Goal: Task Accomplishment & Management: Use online tool/utility

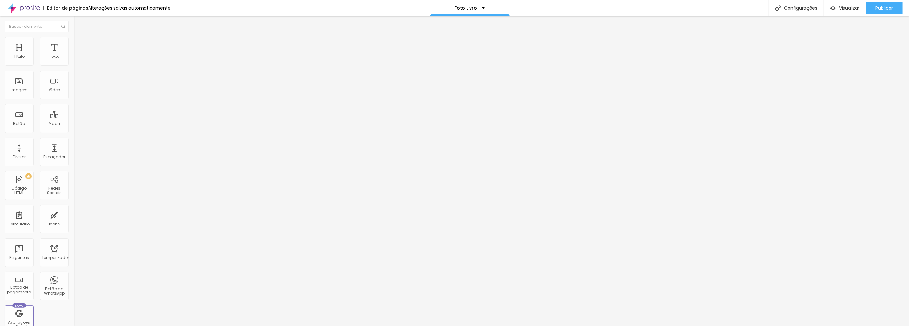
click at [79, 44] on font "Estilo" at bounding box center [84, 41] width 10 height 5
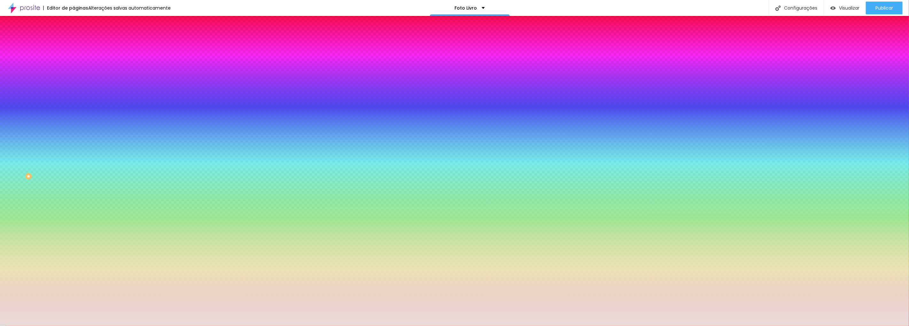
click at [74, 61] on div at bounding box center [111, 61] width 74 height 0
click at [74, 67] on div at bounding box center [111, 67] width 74 height 0
click at [74, 61] on div at bounding box center [111, 61] width 74 height 0
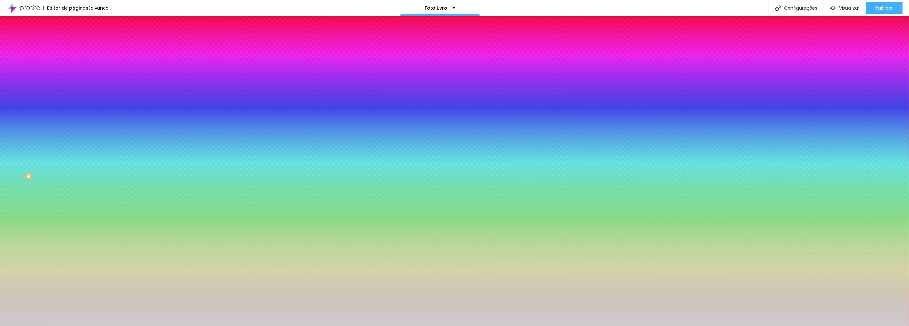
type input "#DADADA"
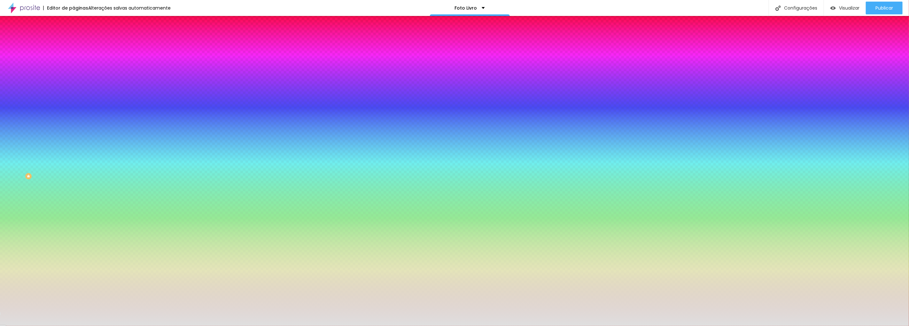
drag, startPoint x: 21, startPoint y: 87, endPoint x: 8, endPoint y: 78, distance: 15.9
click at [74, 67] on div at bounding box center [111, 67] width 74 height 0
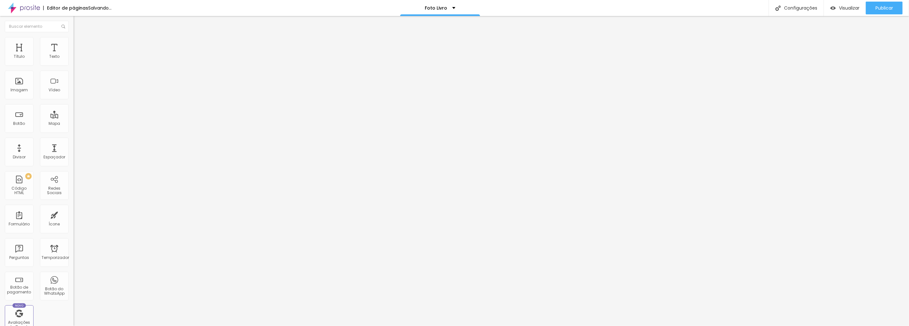
click at [77, 55] on font "Trocar imagem" at bounding box center [92, 52] width 31 height 5
click at [158, 326] on div "Subindo 0/0 arquivos" at bounding box center [454, 328] width 909 height 4
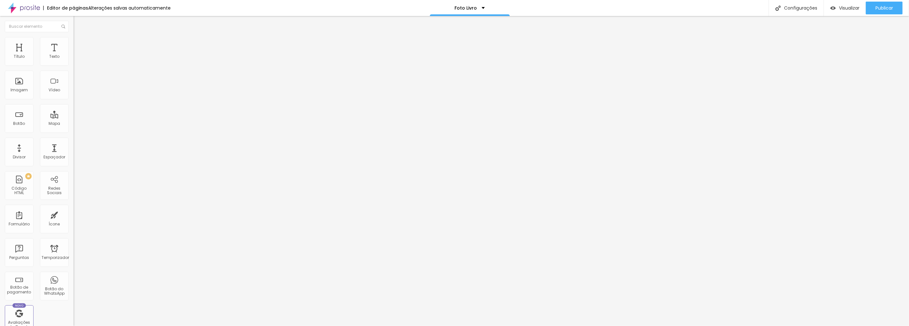
click at [77, 55] on font "Trocar imagem" at bounding box center [92, 52] width 31 height 5
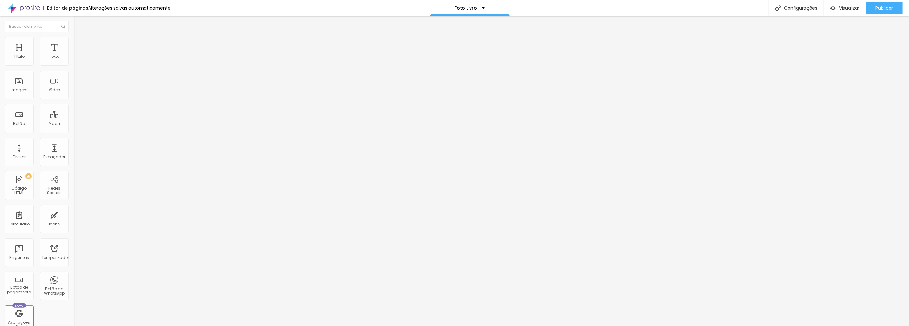
click at [77, 55] on font "Trocar imagem" at bounding box center [92, 52] width 31 height 5
drag, startPoint x: 91, startPoint y: 99, endPoint x: 112, endPoint y: 104, distance: 21.0
click at [77, 55] on font "Trocar imagem" at bounding box center [92, 52] width 31 height 5
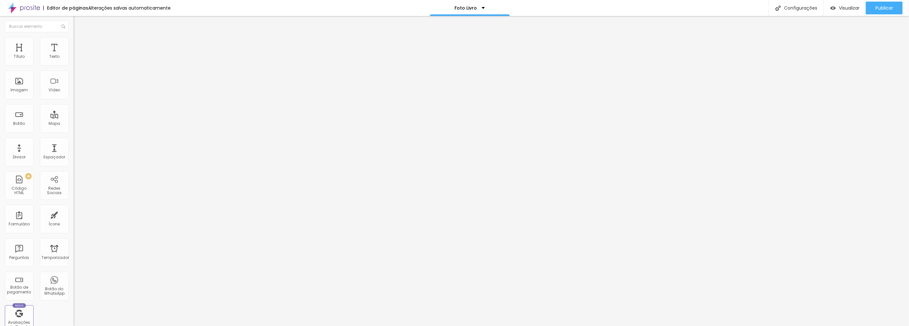
type input "39"
type input "35"
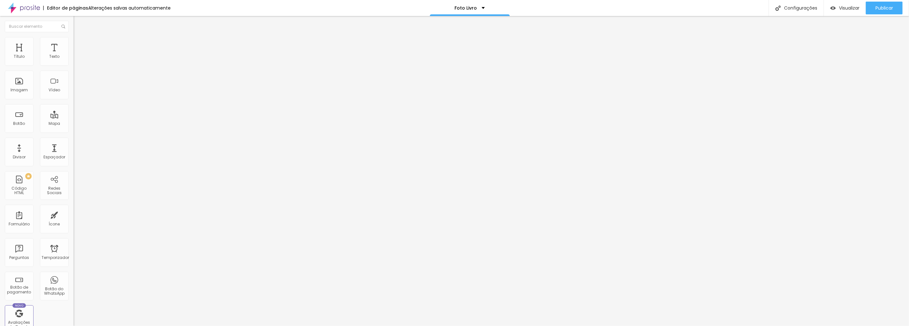
type input "35"
type input "34"
type input "35"
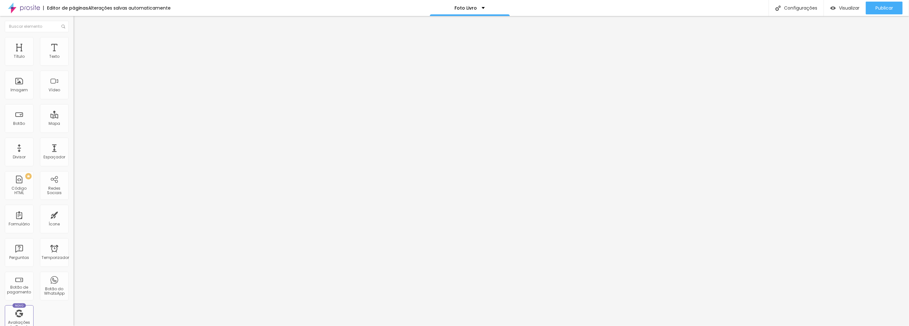
type input "36"
type input "37"
type input "38"
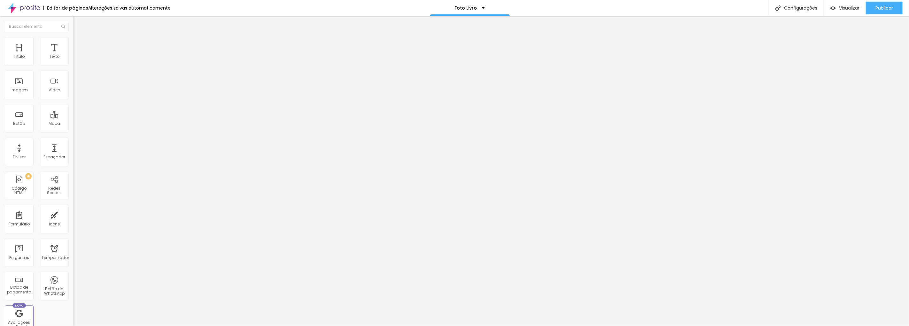
type input "38"
type input "39"
drag, startPoint x: 24, startPoint y: 133, endPoint x: 44, endPoint y: 129, distance: 20.3
type input "39"
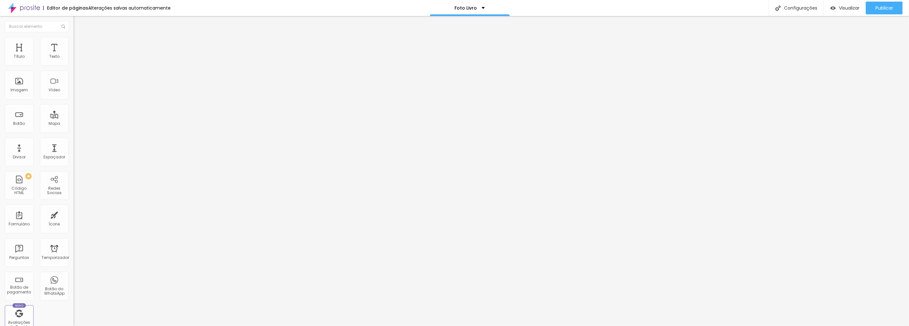
click at [74, 151] on input "range" at bounding box center [94, 153] width 41 height 5
type input "62"
type input "61"
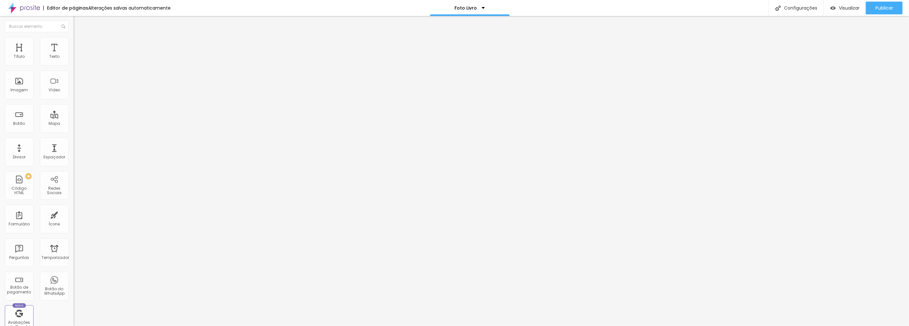
type input "59"
click at [74, 151] on input "range" at bounding box center [94, 153] width 41 height 5
click at [79, 44] on font "Estilo" at bounding box center [84, 41] width 10 height 5
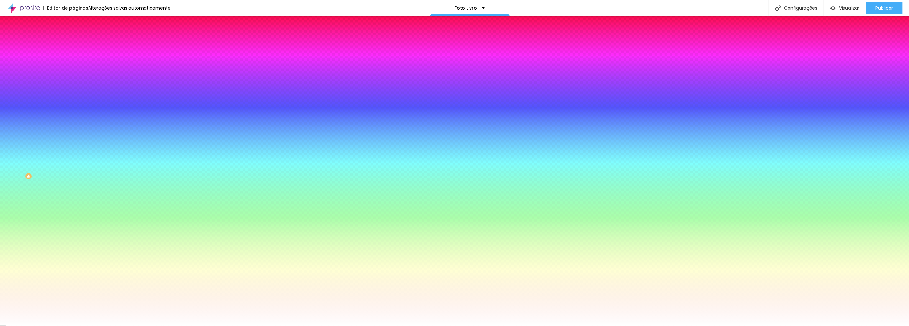
click at [74, 36] on img at bounding box center [77, 34] width 6 height 6
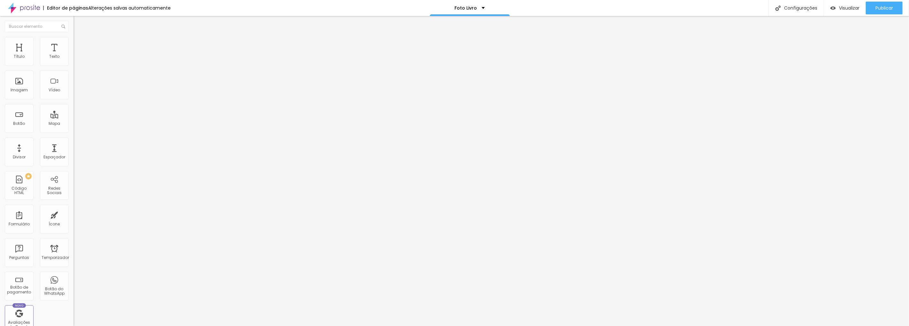
drag, startPoint x: 69, startPoint y: 135, endPoint x: 60, endPoint y: 134, distance: 9.3
click at [74, 134] on div "59 Tamanho do texto" at bounding box center [111, 122] width 74 height 90
type input "14"
type input "3"
type input "39"
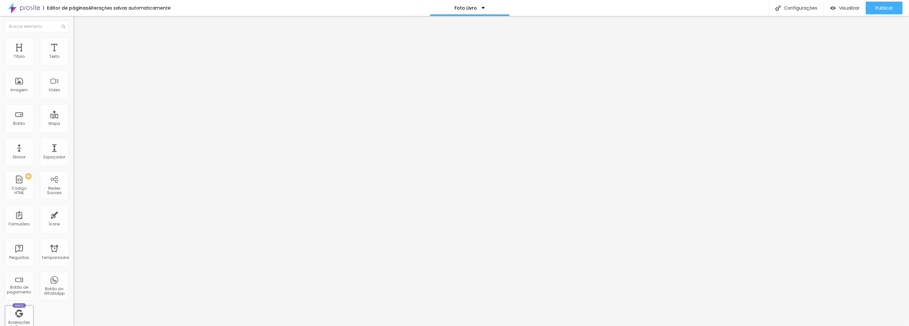
type input "39"
drag, startPoint x: 67, startPoint y: 134, endPoint x: 56, endPoint y: 133, distance: 11.2
click at [74, 133] on div "74 Tamanho do texto" at bounding box center [111, 122] width 74 height 90
type input "14"
type input "3"
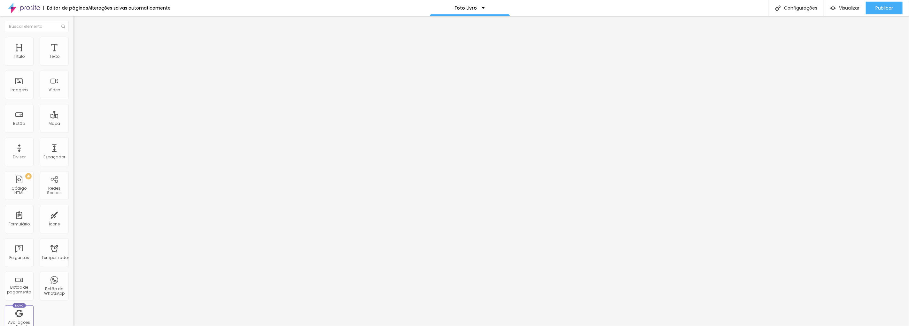
type input "39"
click at [74, 43] on li "Estilo" at bounding box center [111, 40] width 74 height 6
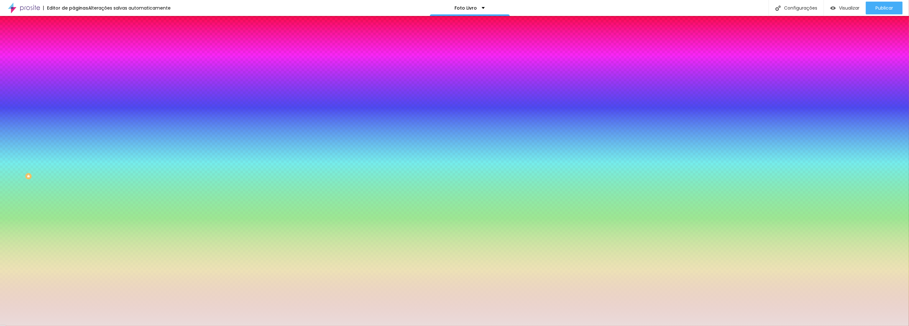
click at [74, 61] on div at bounding box center [111, 61] width 74 height 0
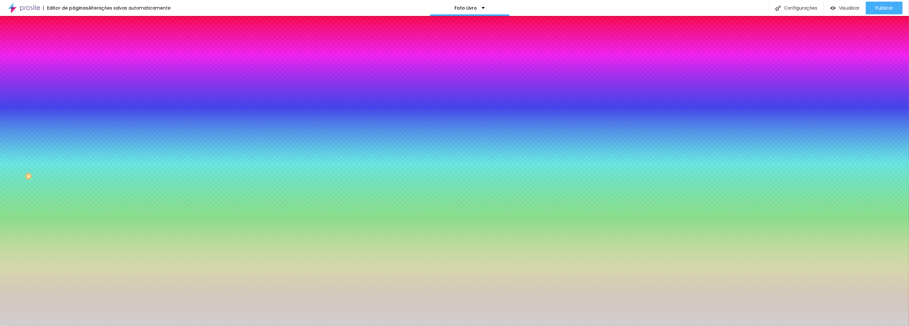
type input "#D5D5D5"
drag, startPoint x: 17, startPoint y: 87, endPoint x: 4, endPoint y: 80, distance: 15.2
click at [74, 80] on div "Cor de fundo Voltar ao padrão #D5D5D5 Sombra DESATIVADO Voltar ao padrão [PERSO…" at bounding box center [111, 78] width 74 height 57
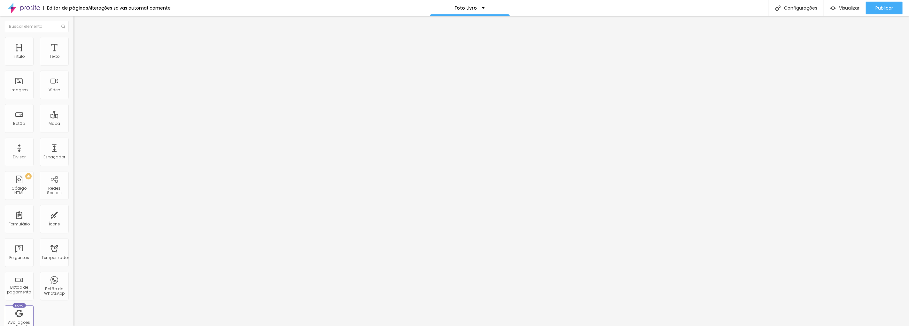
click at [79, 44] on font "Estilo" at bounding box center [84, 41] width 10 height 5
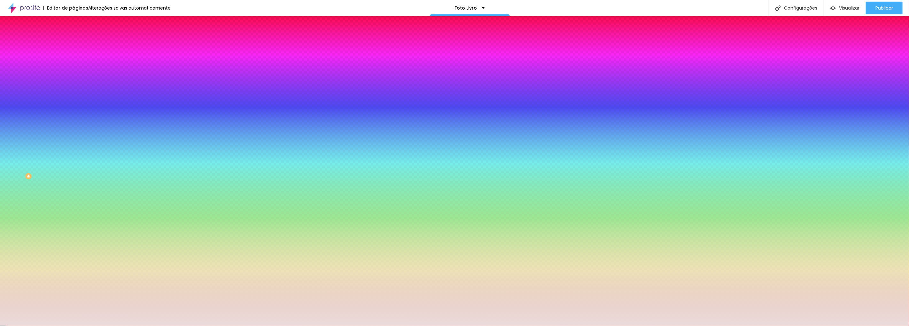
click at [74, 61] on div at bounding box center [111, 61] width 74 height 0
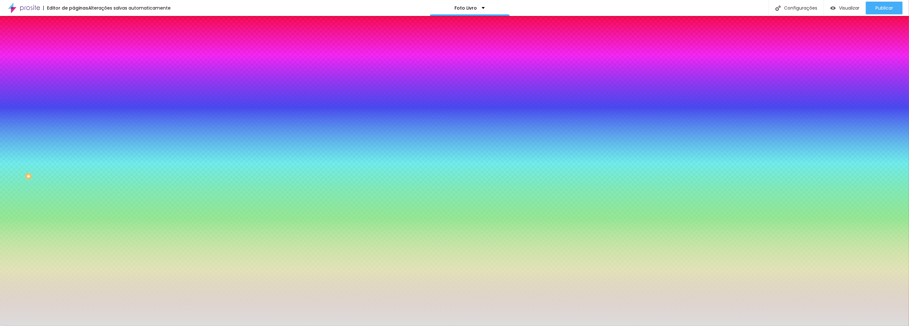
type input "#DFDFDF"
drag, startPoint x: 12, startPoint y: 75, endPoint x: 5, endPoint y: 78, distance: 7.8
click at [74, 78] on div "Cor de fundo Voltar ao padrão #DFDFDF Sombra DESATIVADO Voltar ao padrão [PERSO…" at bounding box center [111, 78] width 74 height 57
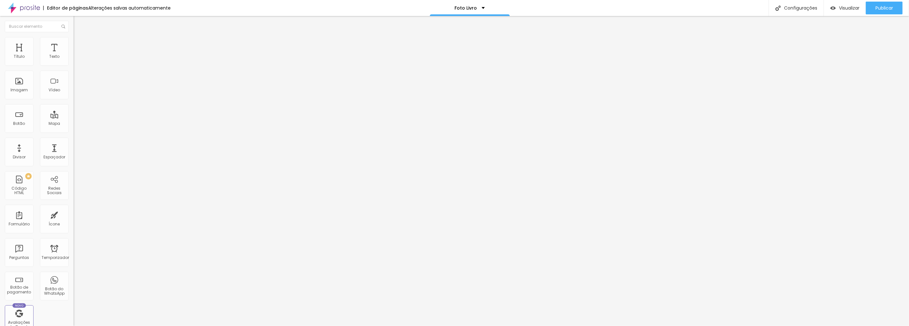
click at [74, 43] on ul "Conteúdo Estilo Avançado" at bounding box center [111, 40] width 74 height 19
click at [74, 42] on li "Estilo" at bounding box center [111, 40] width 74 height 6
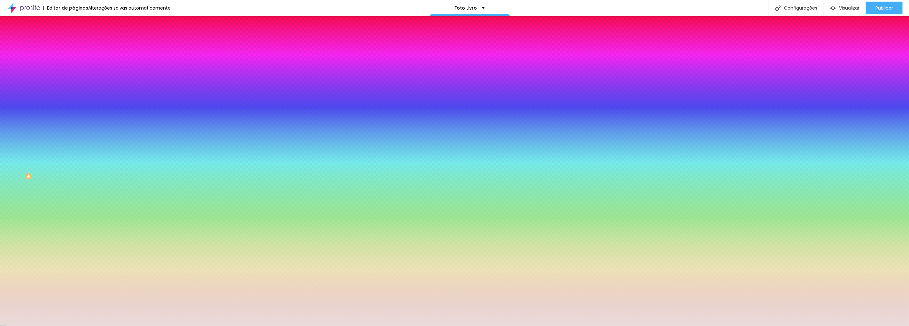
click at [74, 61] on div at bounding box center [111, 61] width 74 height 0
type input "#E6E1E1"
drag, startPoint x: 12, startPoint y: 83, endPoint x: 11, endPoint y: 77, distance: 6.4
click at [11, 77] on div at bounding box center [454, 163] width 909 height 326
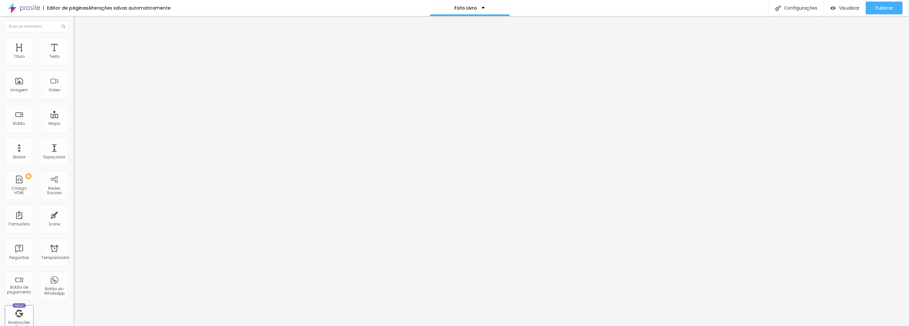
click at [74, 151] on div at bounding box center [111, 154] width 74 height 6
type input "37"
type input "33"
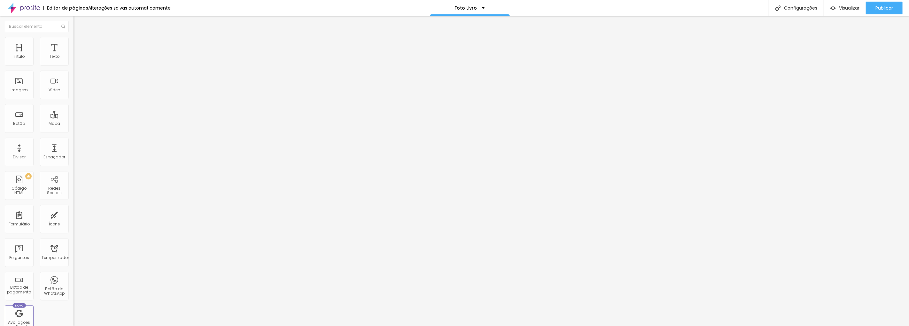
type input "29"
type input "23"
type input "28"
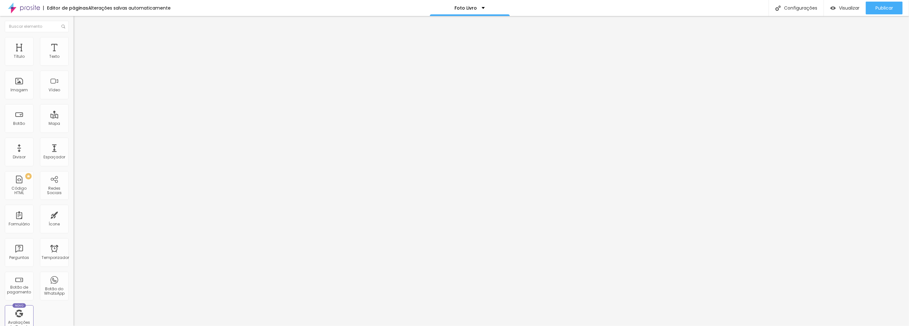
type input "28"
type input "35"
type input "38"
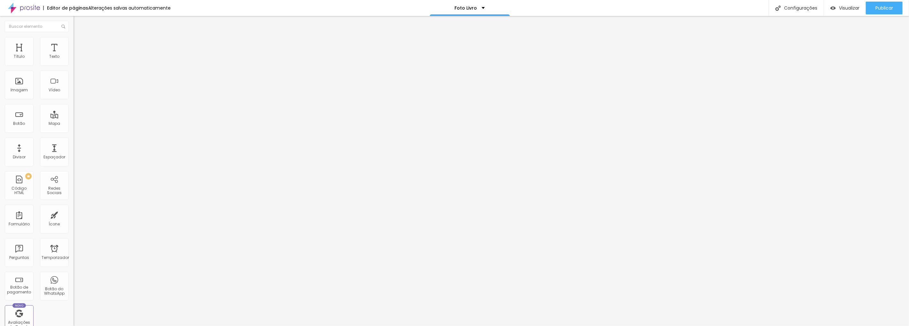
type input "40"
type input "42"
click at [74, 151] on input "range" at bounding box center [94, 153] width 41 height 5
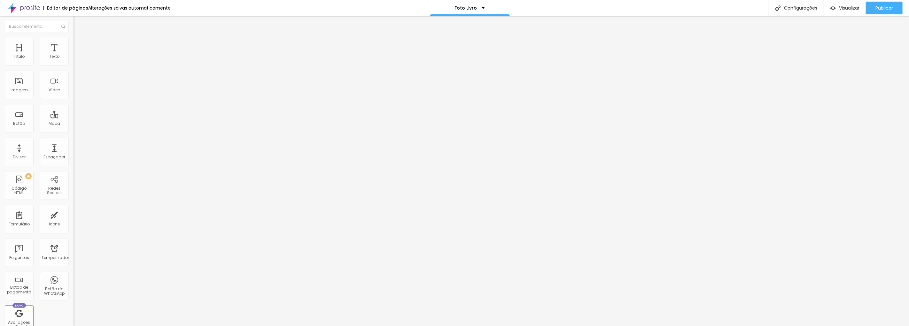
type input "36"
type input "34"
type input "33"
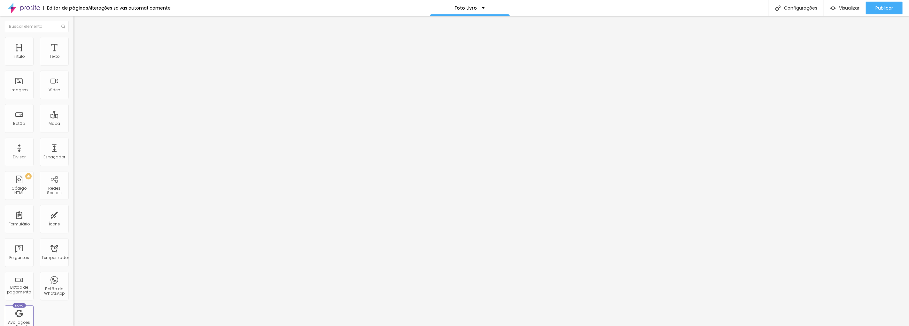
type input "33"
type input "32"
click at [74, 151] on input "range" at bounding box center [94, 153] width 41 height 5
